Goal: Task Accomplishment & Management: Use online tool/utility

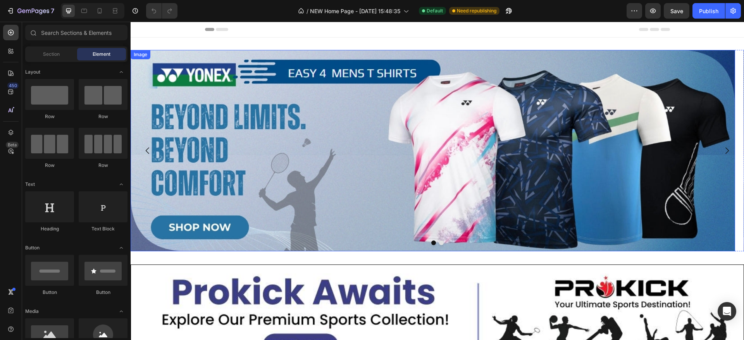
click at [292, 178] on img at bounding box center [433, 151] width 605 height 202
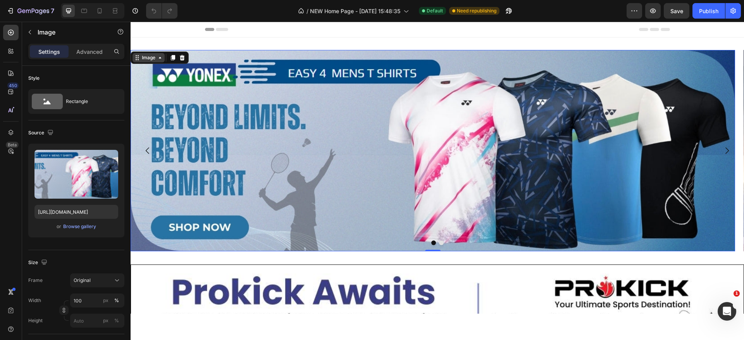
click at [160, 60] on icon at bounding box center [160, 58] width 6 height 6
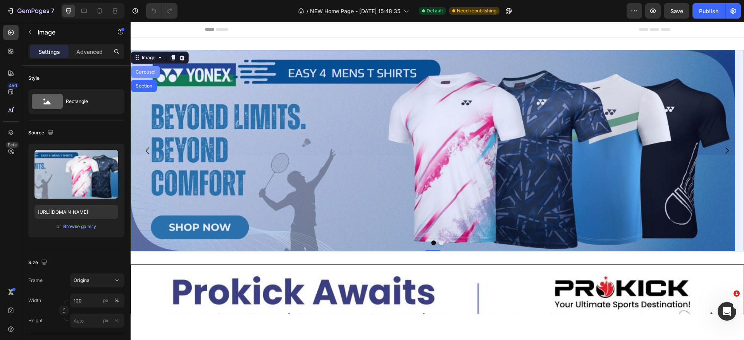
click at [155, 71] on div "Carousel" at bounding box center [145, 72] width 23 height 5
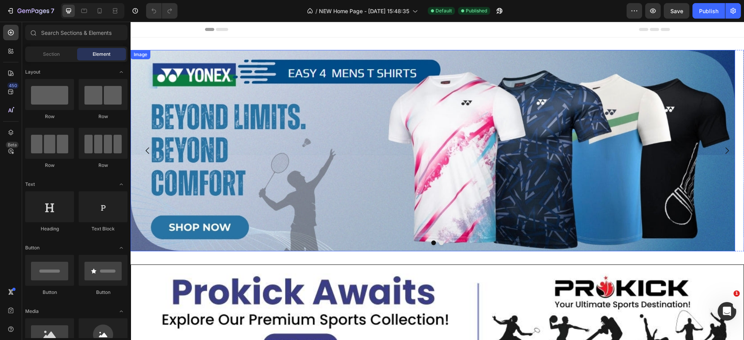
click at [147, 58] on div "Image" at bounding box center [140, 54] width 17 height 7
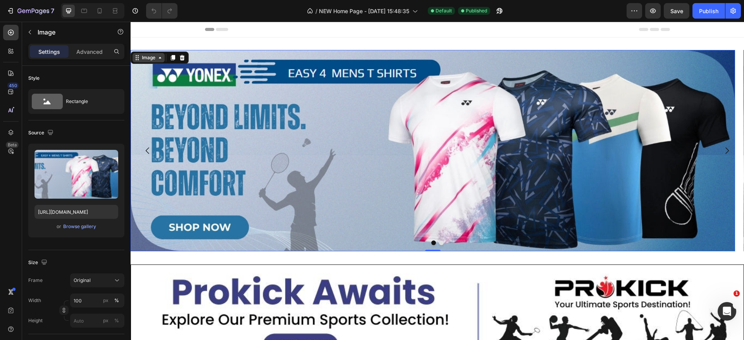
click at [156, 60] on div "Image" at bounding box center [148, 57] width 17 height 7
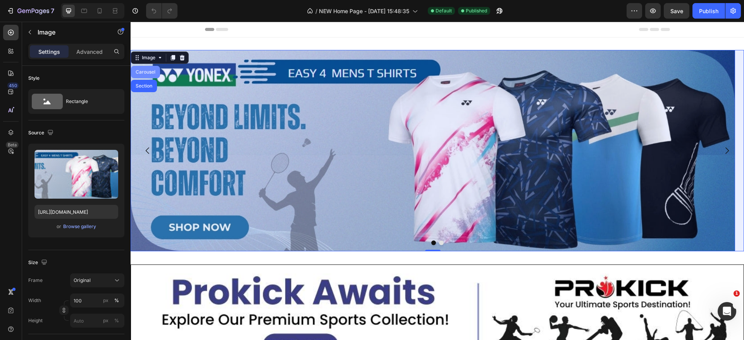
click at [145, 72] on div "Carousel" at bounding box center [145, 72] width 23 height 5
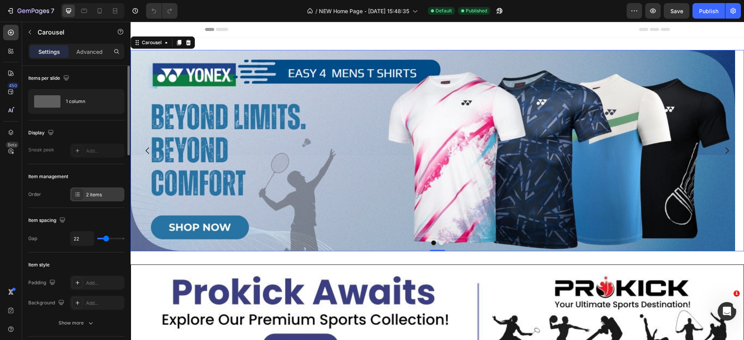
click at [95, 197] on div "2 items" at bounding box center [104, 195] width 36 height 7
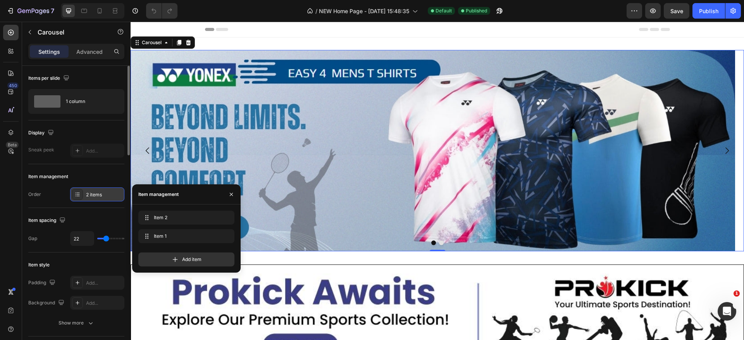
click at [95, 197] on div "2 items" at bounding box center [104, 195] width 36 height 7
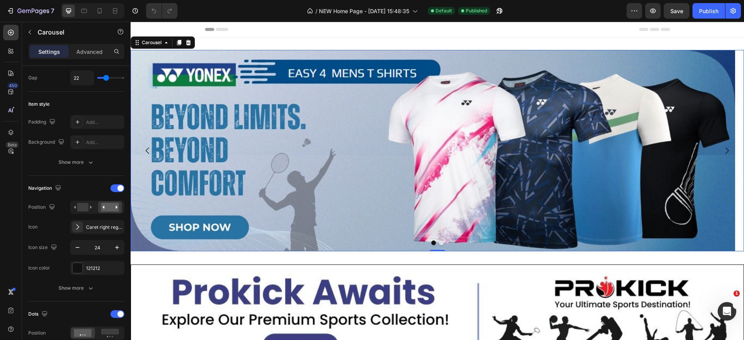
scroll to position [45, 0]
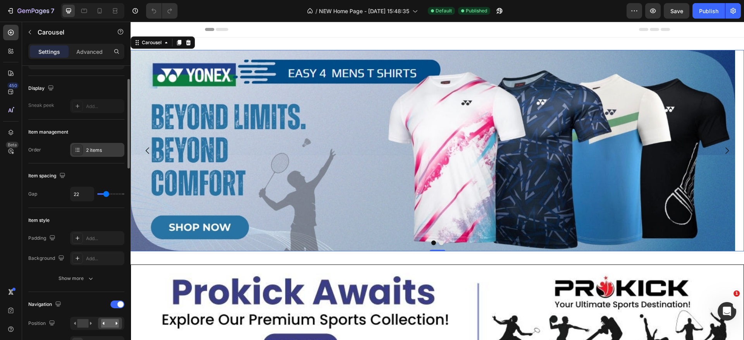
click at [98, 151] on div "2 items" at bounding box center [104, 150] width 36 height 7
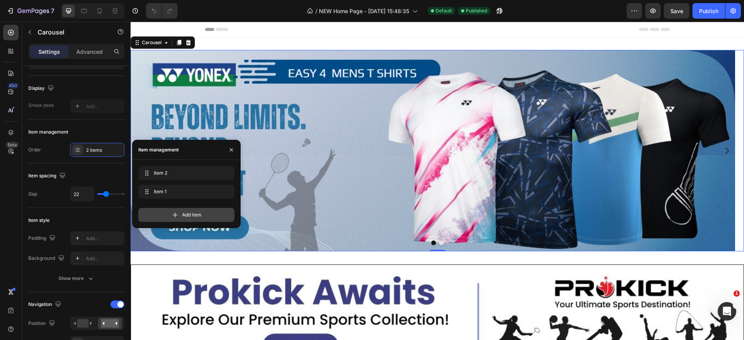
click at [172, 212] on icon at bounding box center [175, 215] width 8 height 8
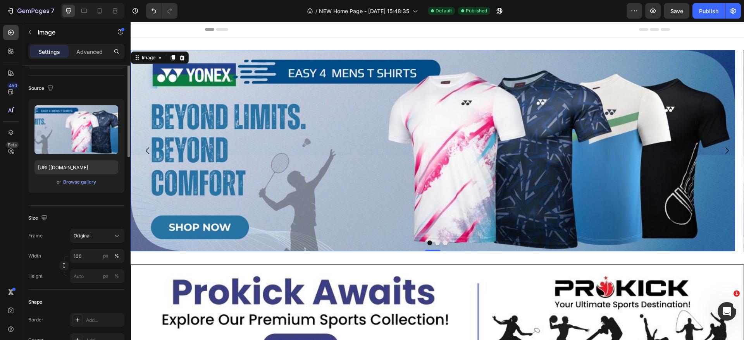
click at [477, 194] on img at bounding box center [433, 151] width 605 height 202
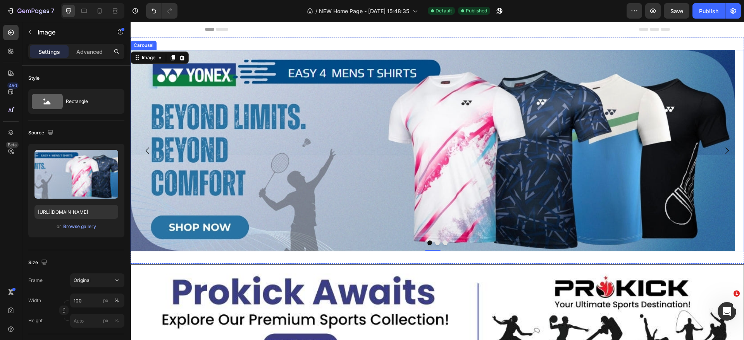
click at [435, 242] on button "Dot" at bounding box center [437, 243] width 5 height 5
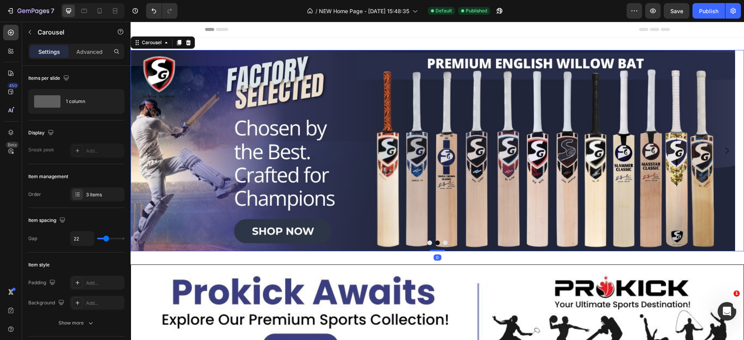
click at [443, 244] on button "Dot" at bounding box center [445, 243] width 5 height 5
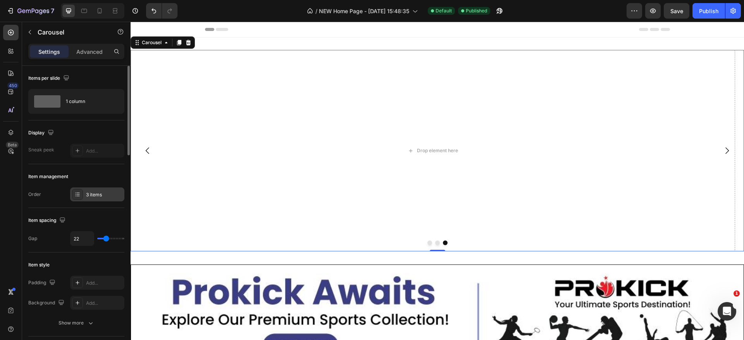
click at [113, 194] on div "3 items" at bounding box center [104, 195] width 36 height 7
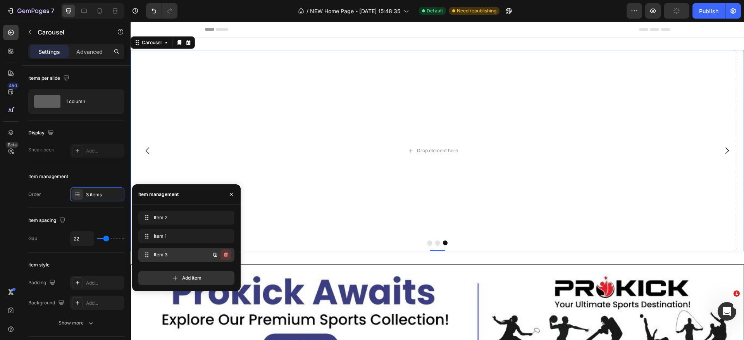
click at [227, 254] on icon "button" at bounding box center [226, 255] width 4 height 5
click at [221, 254] on div "Delete" at bounding box center [221, 255] width 14 height 7
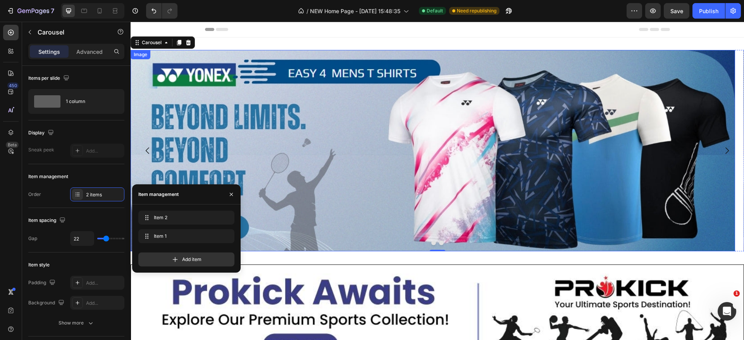
click at [454, 198] on img at bounding box center [433, 151] width 605 height 202
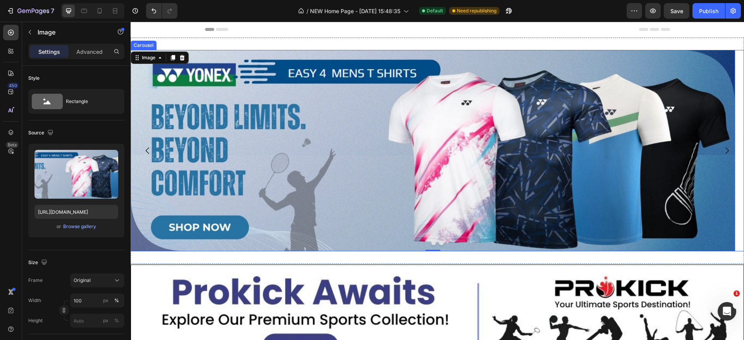
click at [439, 242] on button "Dot" at bounding box center [441, 243] width 5 height 5
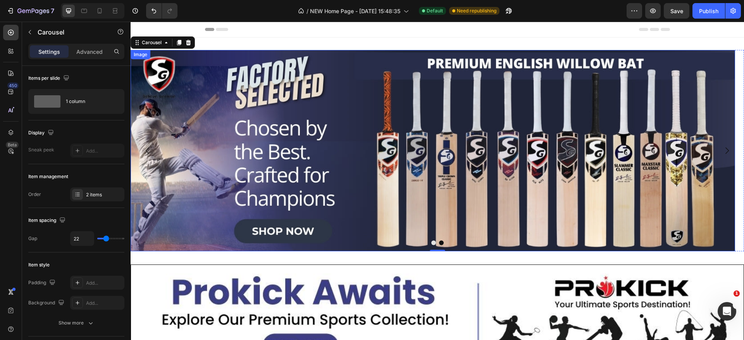
click at [514, 113] on img at bounding box center [433, 151] width 605 height 202
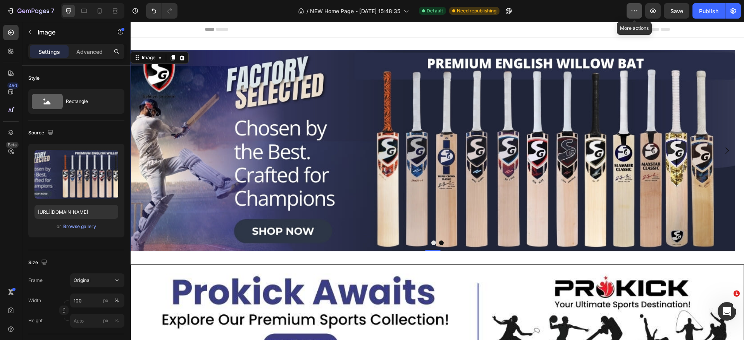
click at [639, 13] on button "button" at bounding box center [635, 11] width 16 height 16
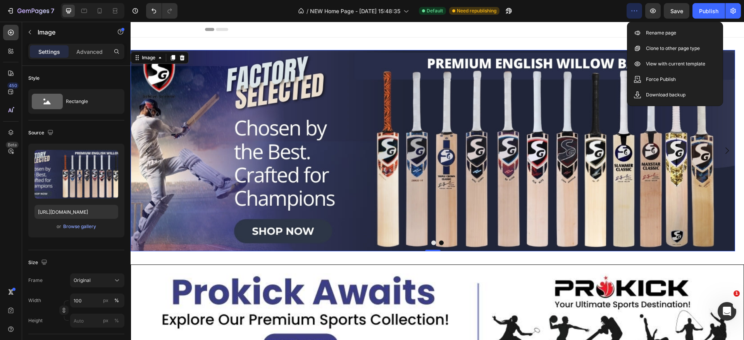
click at [458, 230] on img at bounding box center [433, 151] width 605 height 202
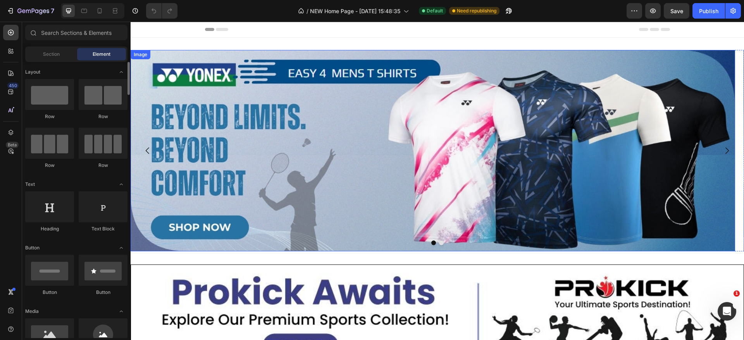
click at [230, 92] on img at bounding box center [433, 151] width 605 height 202
